Goal: Transaction & Acquisition: Book appointment/travel/reservation

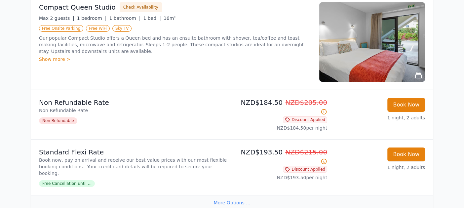
scroll to position [165, 0]
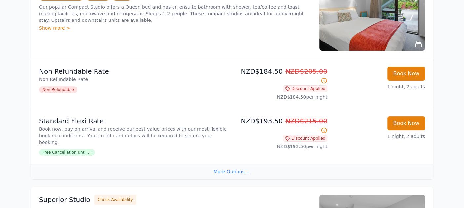
click at [71, 149] on span "Free Cancellation until ..." at bounding box center [67, 152] width 56 height 7
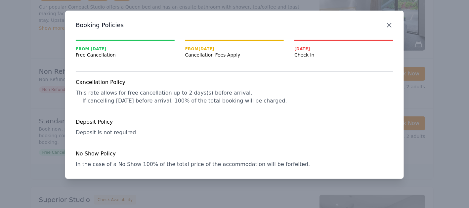
click at [392, 22] on icon "button" at bounding box center [389, 25] width 8 height 8
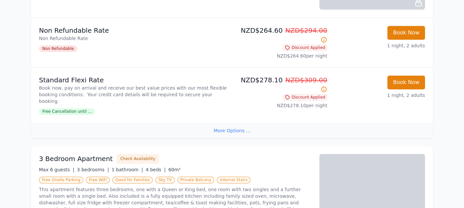
scroll to position [926, 0]
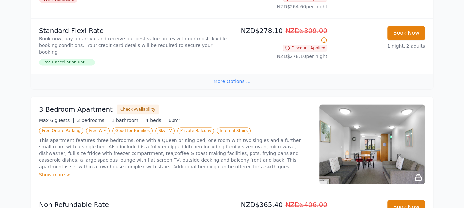
click at [63, 171] on div "Show more >" at bounding box center [175, 174] width 273 height 7
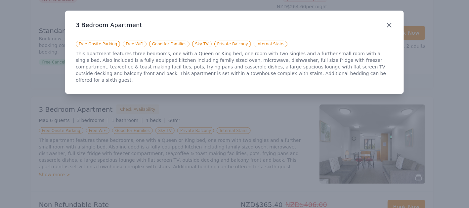
click at [387, 25] on icon "button" at bounding box center [389, 25] width 8 height 8
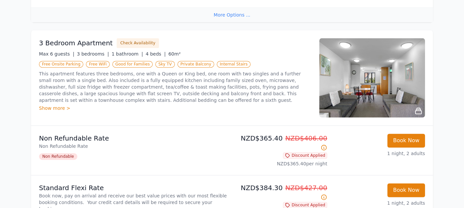
scroll to position [1026, 0]
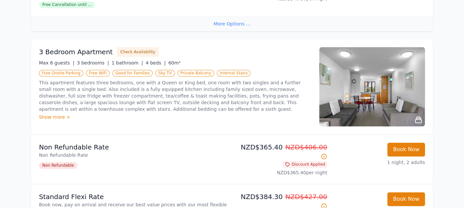
scroll to position [926, 0]
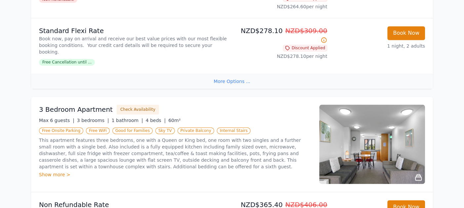
click at [362, 105] on img at bounding box center [373, 144] width 106 height 79
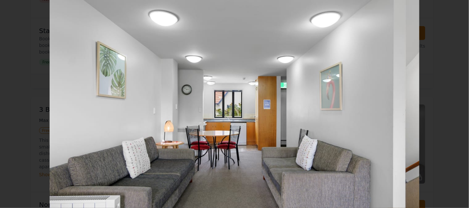
click at [457, 105] on icon "Show slide 2 of 6" at bounding box center [454, 104] width 16 height 16
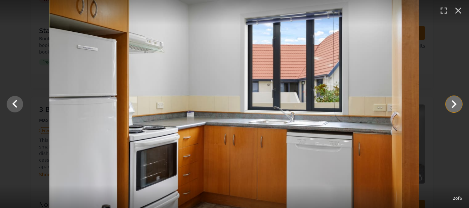
click at [457, 105] on icon "Show slide 3 of 6" at bounding box center [454, 104] width 16 height 16
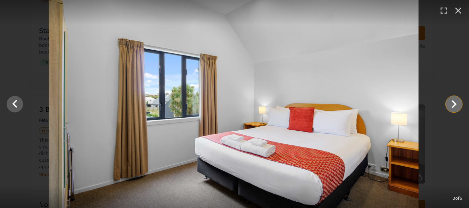
click at [457, 105] on icon "Show slide 4 of 6" at bounding box center [454, 104] width 16 height 16
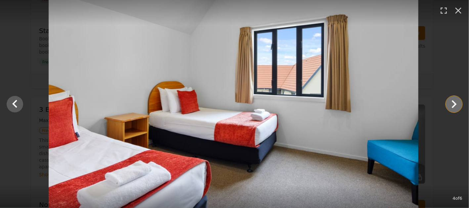
click at [457, 105] on icon "Show slide 5 of 6" at bounding box center [454, 104] width 16 height 16
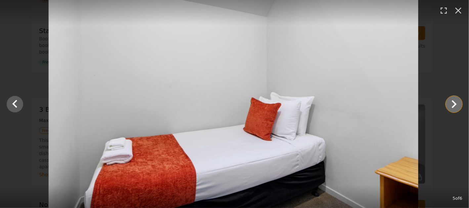
click at [457, 105] on icon "Show slide 6 of 6" at bounding box center [454, 104] width 16 height 16
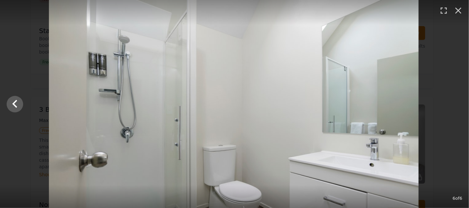
click at [457, 105] on div at bounding box center [233, 104] width 469 height 208
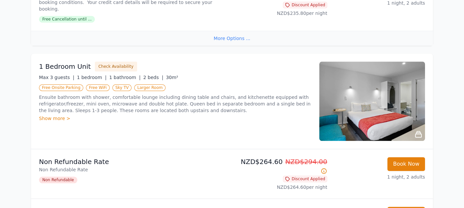
scroll to position [710, 0]
